Goal: Task Accomplishment & Management: Manage account settings

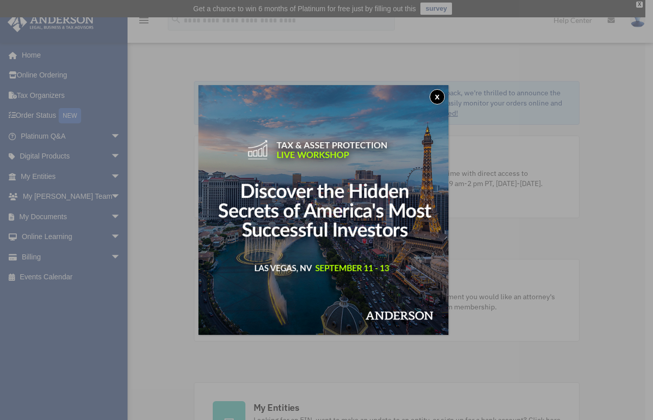
click at [441, 98] on button "x" at bounding box center [436, 96] width 15 height 15
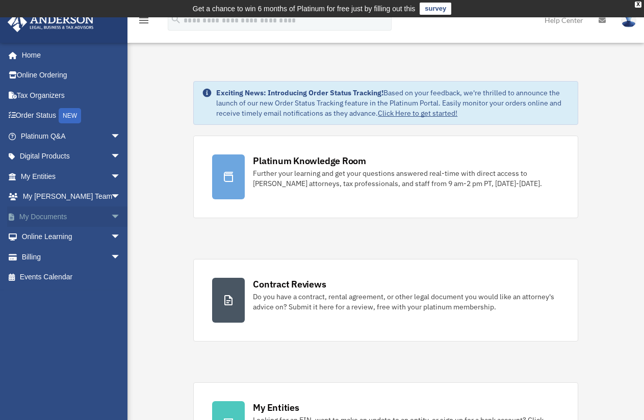
click at [78, 214] on link "My Documents arrow_drop_down" at bounding box center [71, 217] width 129 height 20
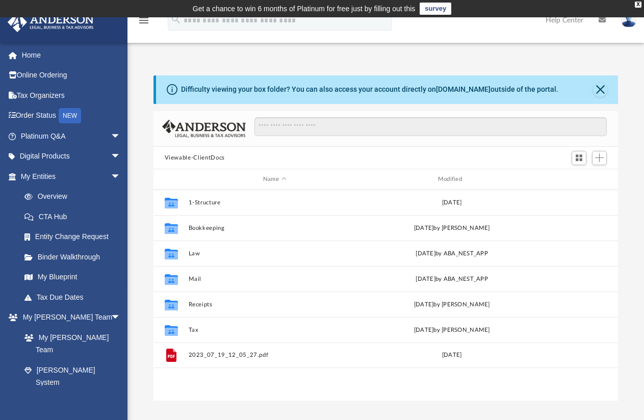
scroll to position [223, 456]
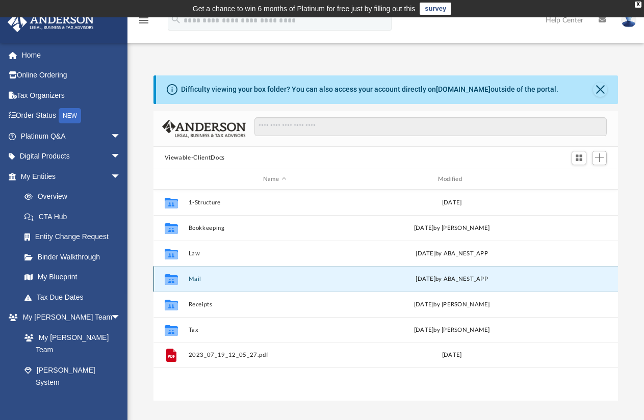
click at [218, 278] on button "Mail" at bounding box center [274, 279] width 173 height 7
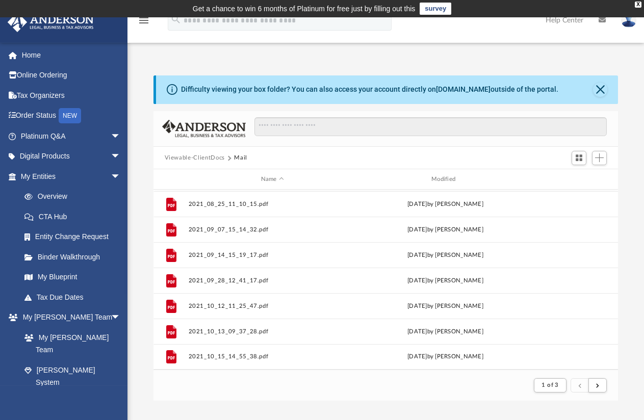
scroll to position [189, 0]
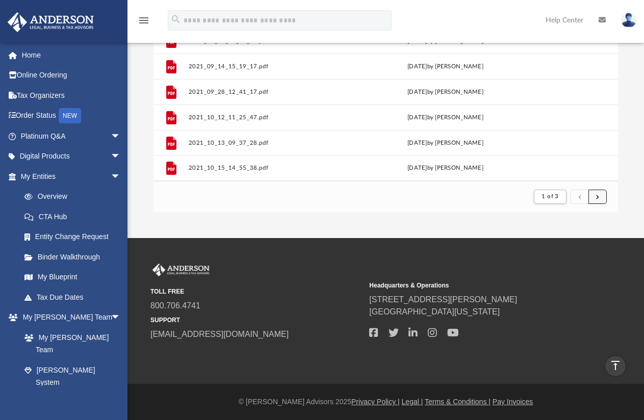
click at [597, 199] on span "submit" at bounding box center [597, 197] width 3 height 6
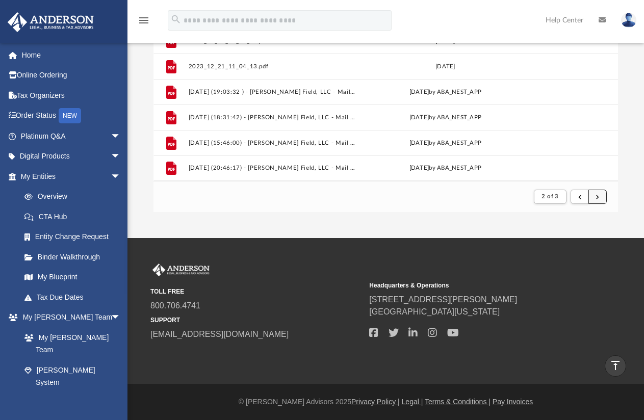
click at [598, 200] on button "submit" at bounding box center [597, 197] width 18 height 15
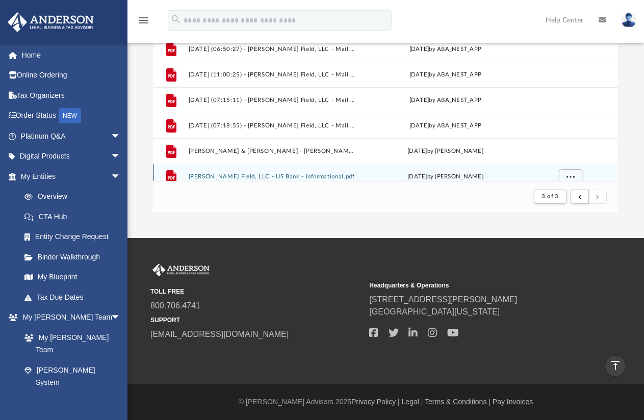
scroll to position [1027, 0]
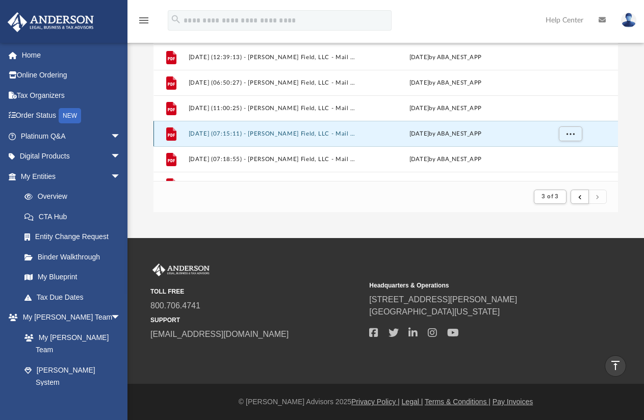
click at [340, 131] on button "2025.08.12 (07:15:11) - Rich Little Field, LLC - Mail from U.S. BANCORP ADVISOR…" at bounding box center [272, 134] width 168 height 7
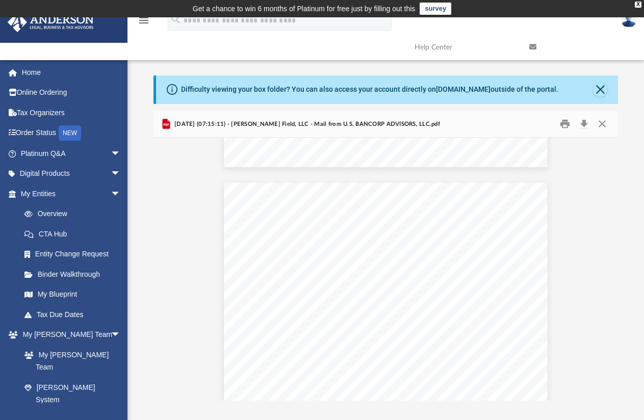
scroll to position [358, 0]
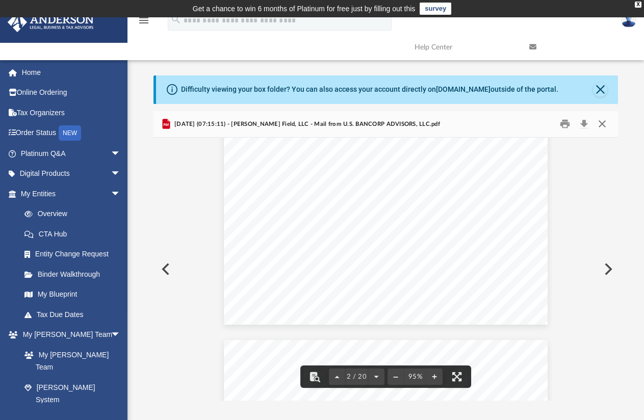
click at [602, 125] on button "Close" at bounding box center [602, 124] width 18 height 16
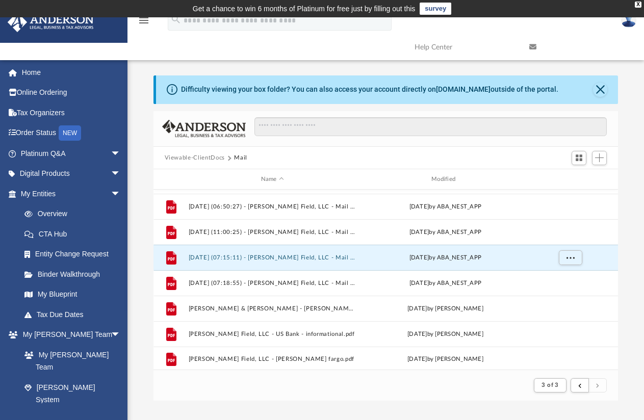
scroll to position [1095, 0]
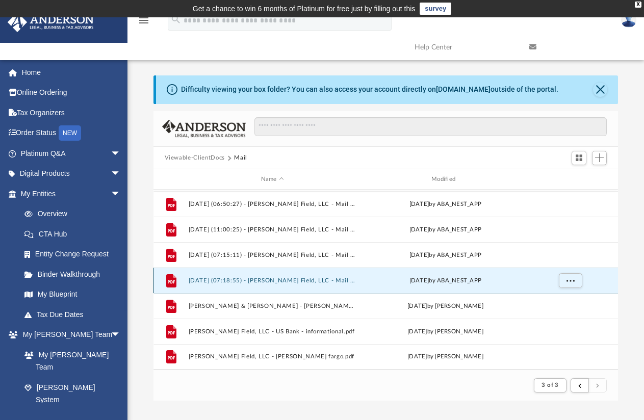
click at [301, 280] on button "2025.08.12 (07:18:55) - Rich Little Field, LLC - Mail from JPMorgan Chase Bank,…" at bounding box center [272, 280] width 168 height 7
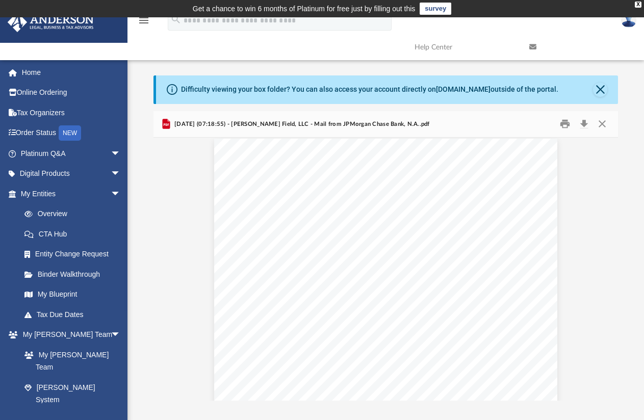
scroll to position [0, 0]
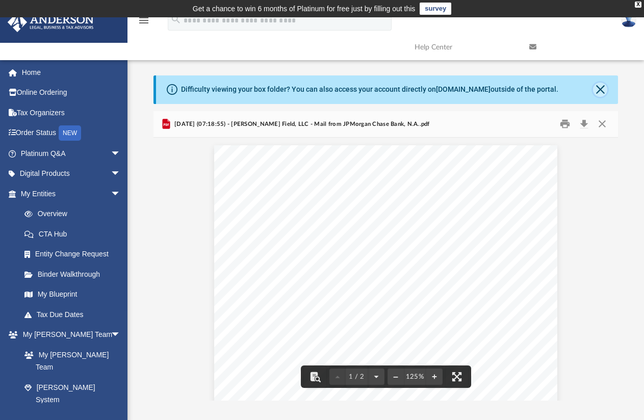
click at [602, 88] on button "Close" at bounding box center [600, 90] width 14 height 14
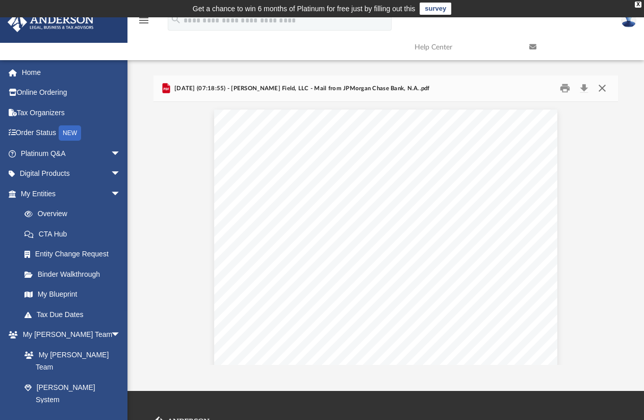
click at [601, 91] on button "Close" at bounding box center [602, 89] width 18 height 16
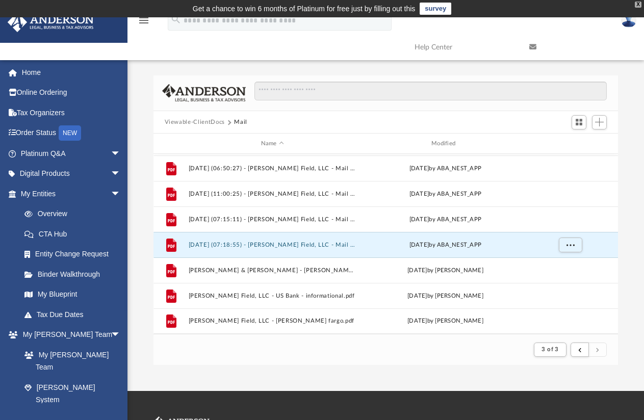
click at [636, 7] on div "X" at bounding box center [638, 5] width 7 height 6
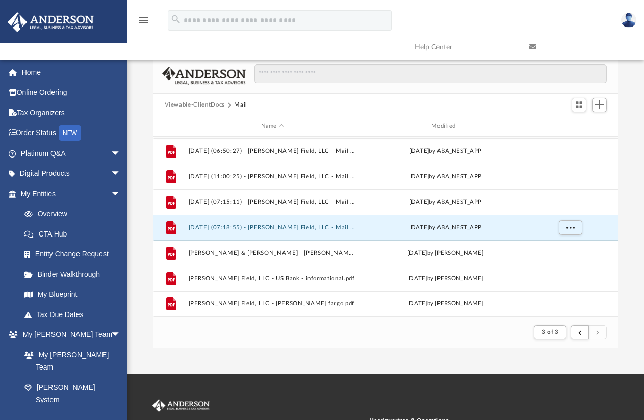
click at [629, 20] on img at bounding box center [628, 20] width 15 height 15
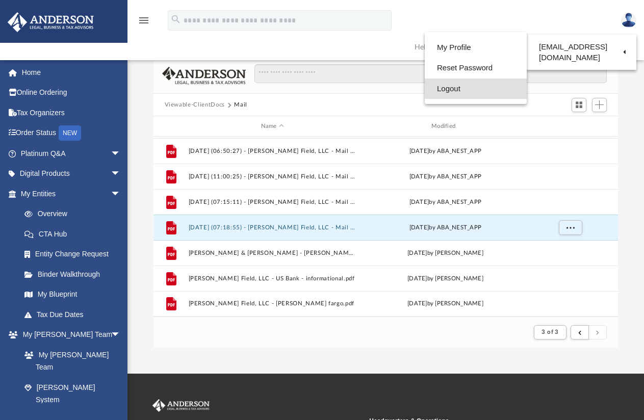
click at [477, 90] on link "Logout" at bounding box center [476, 89] width 102 height 21
